Goal: Navigation & Orientation: Find specific page/section

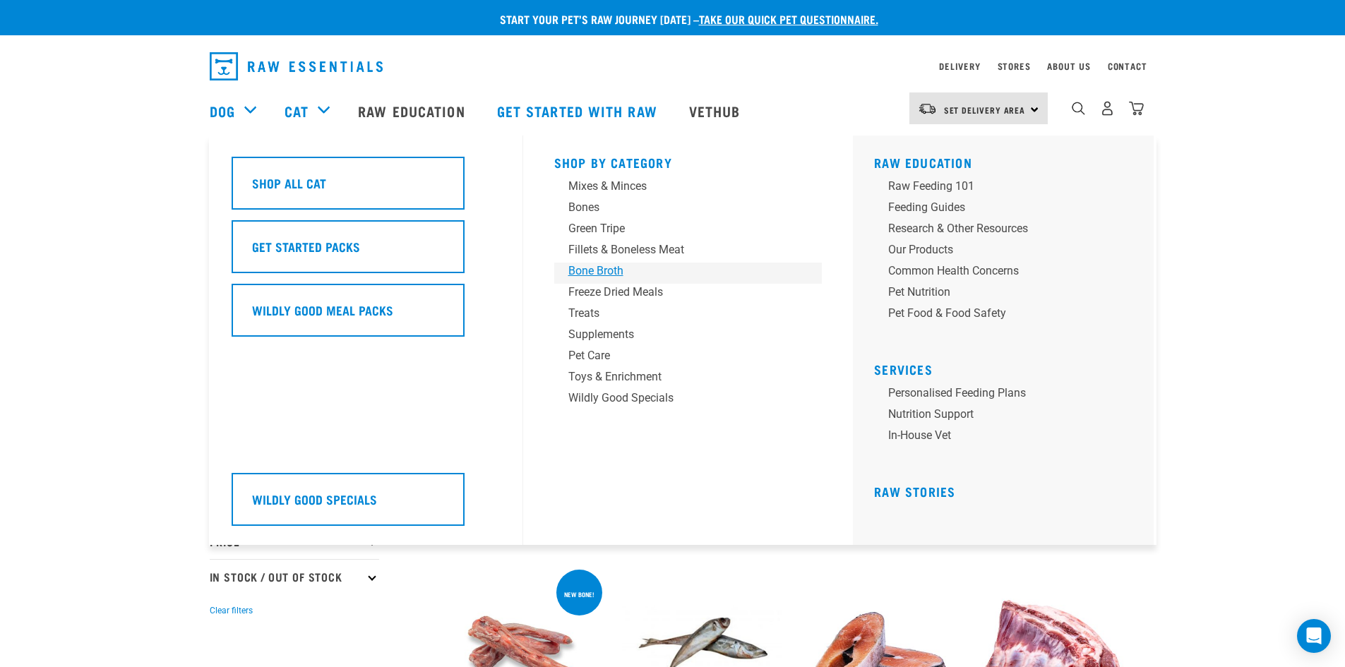
click at [589, 270] on div "Bone Broth" at bounding box center [678, 271] width 220 height 17
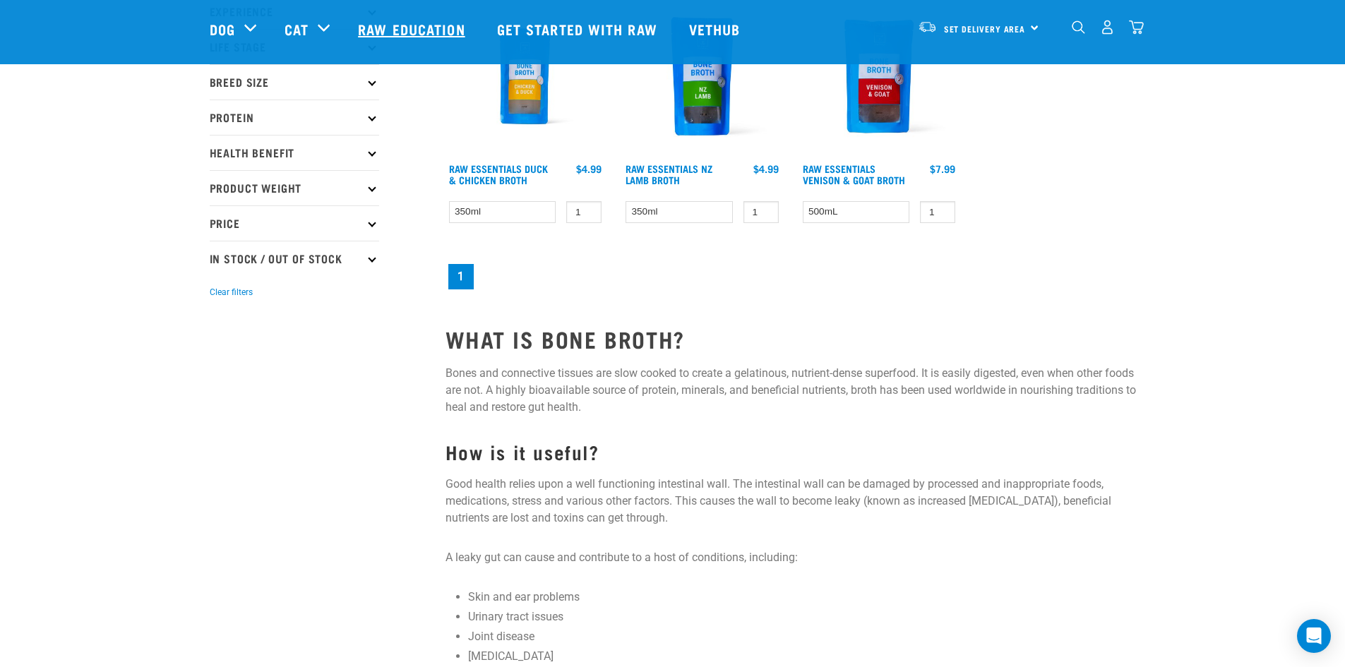
scroll to position [213, 0]
click at [395, 29] on link "Raw Education" at bounding box center [413, 29] width 138 height 56
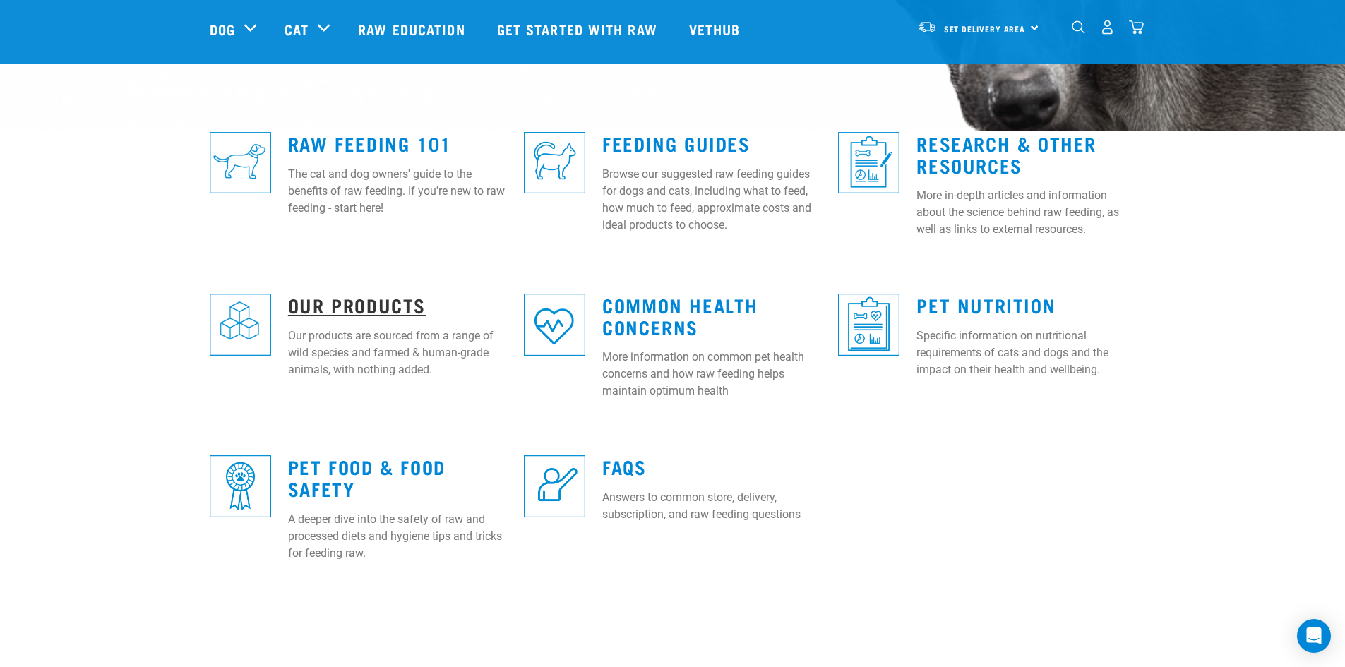
scroll to position [352, 0]
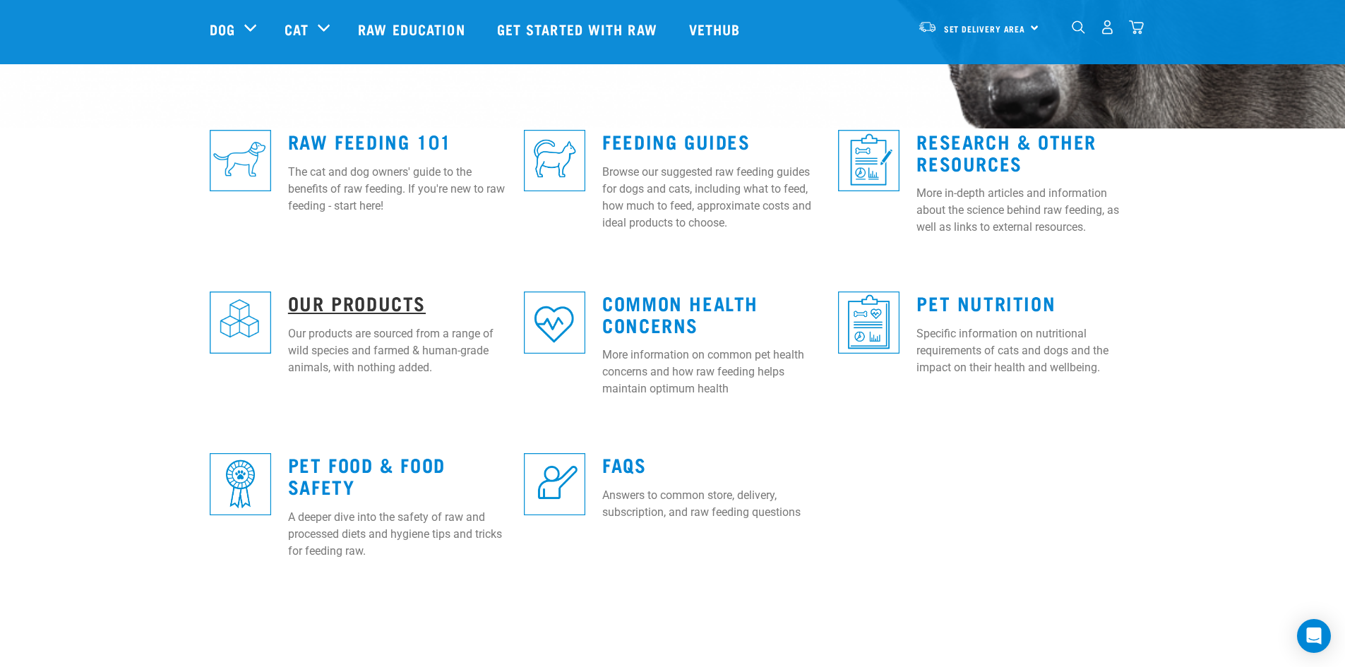
click at [340, 303] on link "Our Products" at bounding box center [357, 302] width 138 height 11
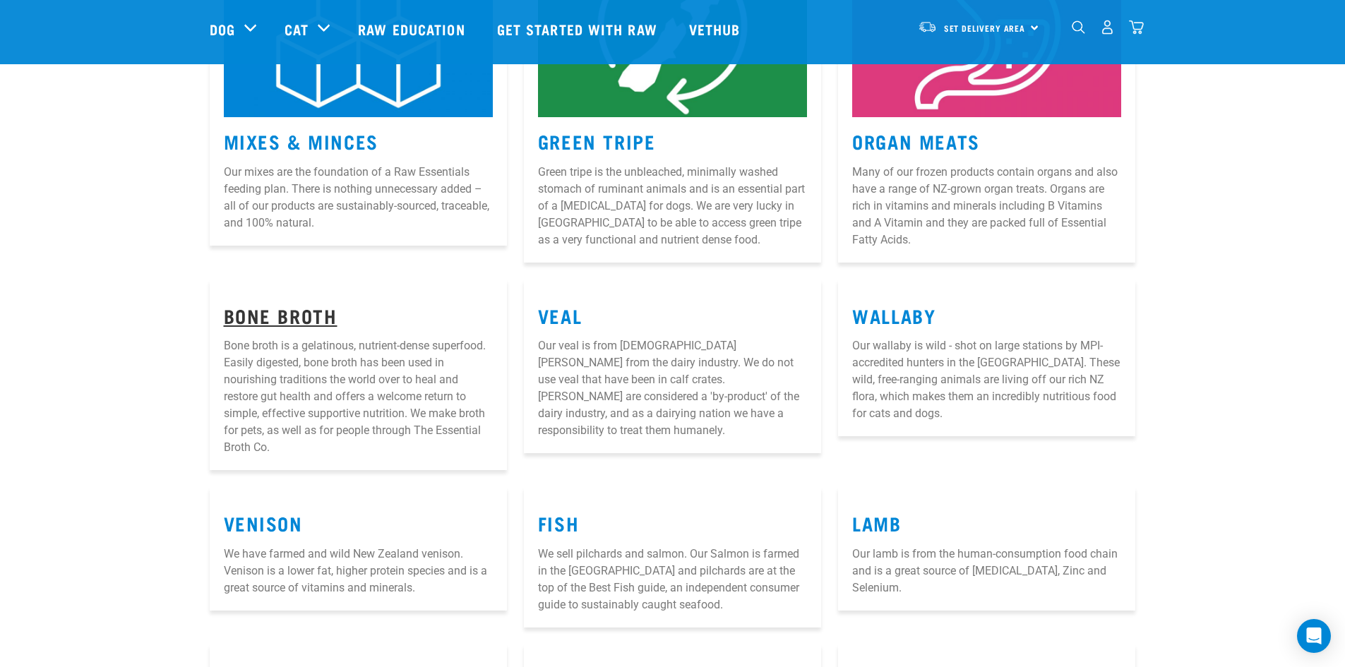
scroll to position [353, 0]
click at [268, 316] on link "Bone Broth" at bounding box center [281, 314] width 114 height 11
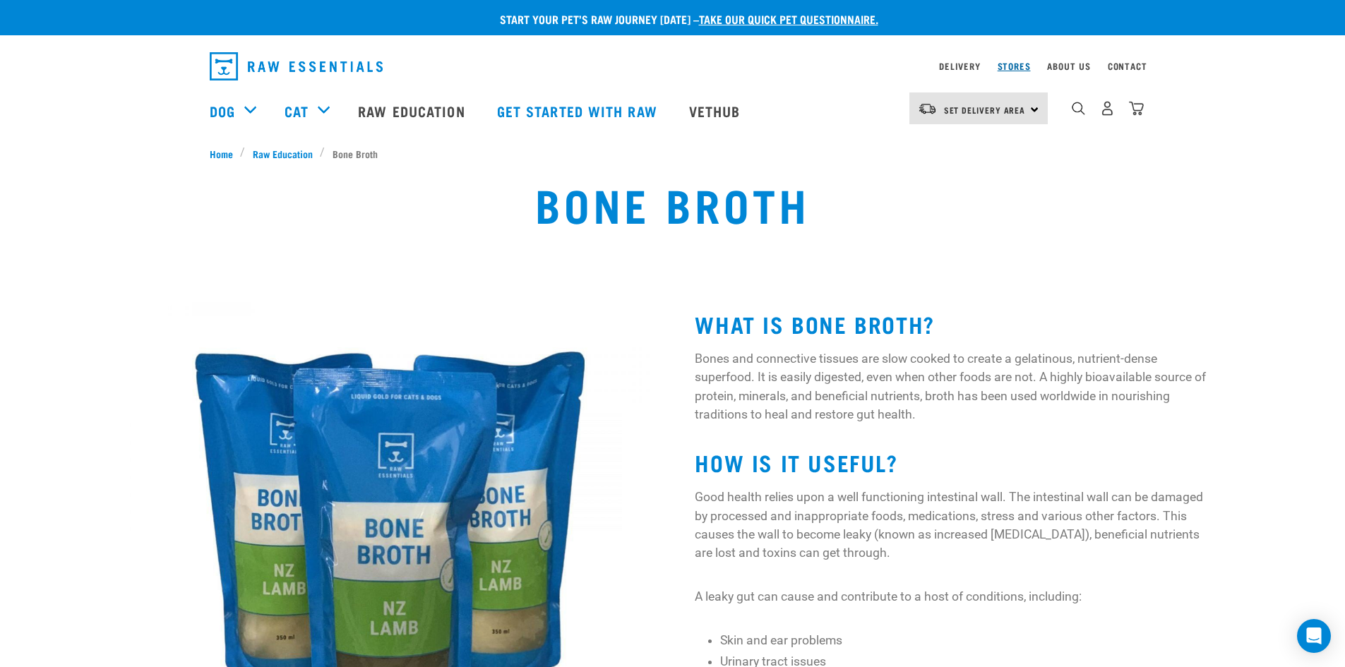
click at [1016, 65] on link "Stores" at bounding box center [1014, 66] width 33 height 5
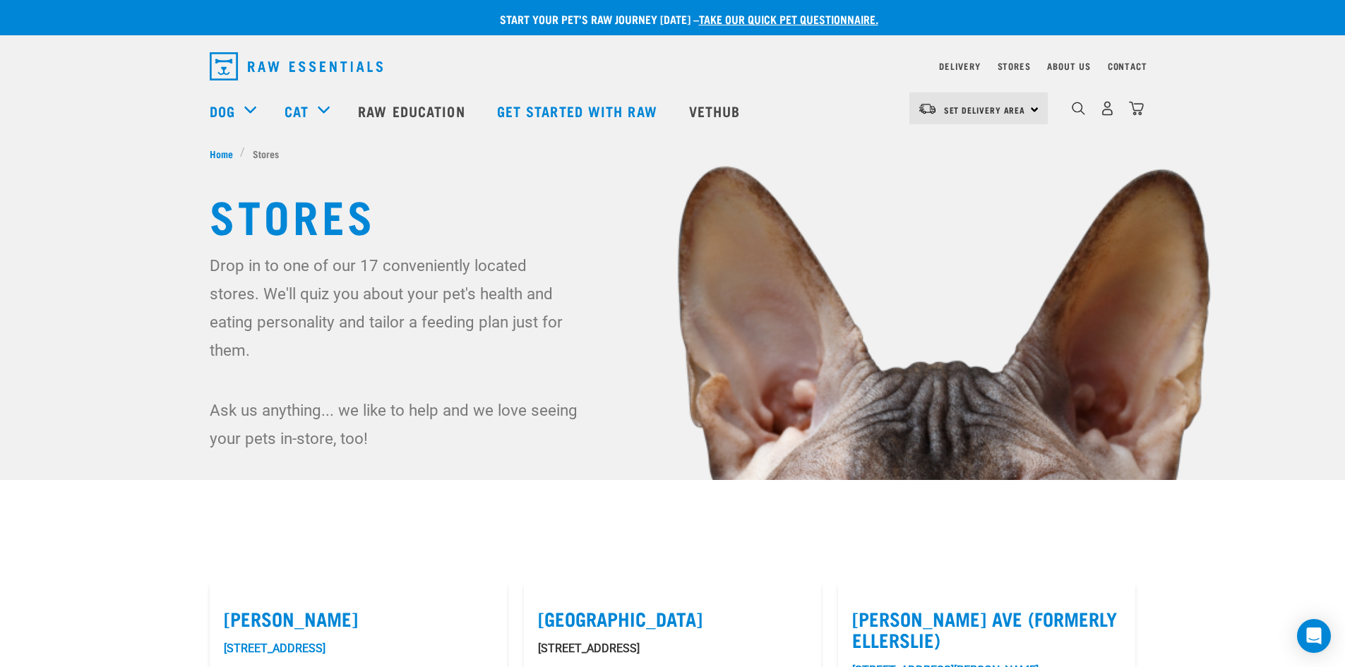
scroll to position [1, 0]
